Goal: Information Seeking & Learning: Learn about a topic

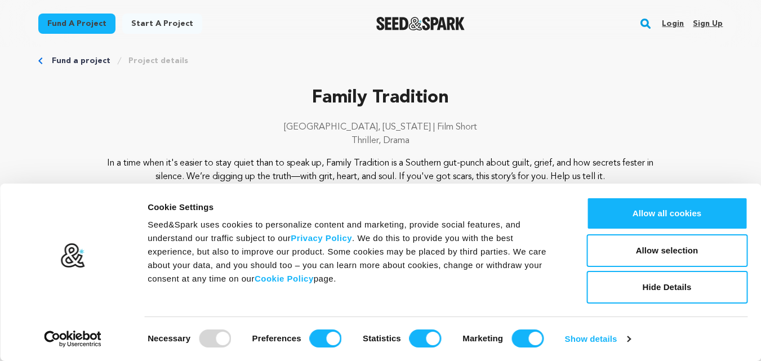
scroll to position [113, 0]
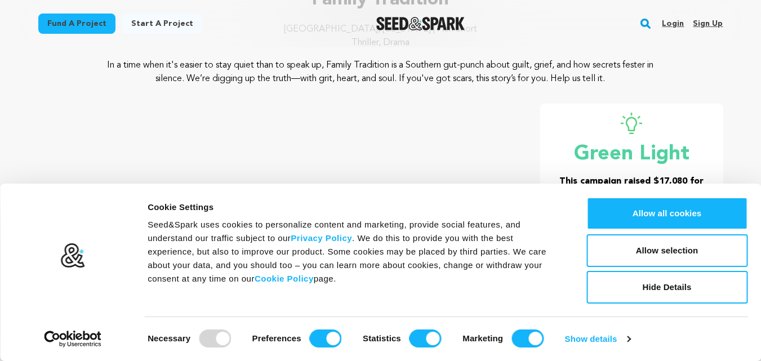
drag, startPoint x: 625, startPoint y: 205, endPoint x: 524, endPoint y: 154, distance: 113.3
click at [624, 205] on button "Allow all cookies" at bounding box center [666, 213] width 161 height 33
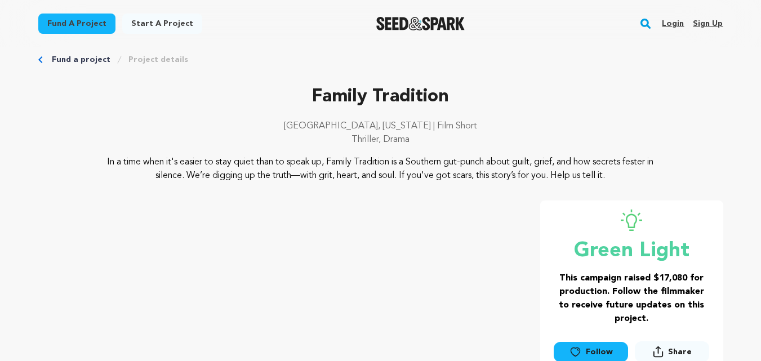
scroll to position [0, 0]
